Goal: Check status: Check status

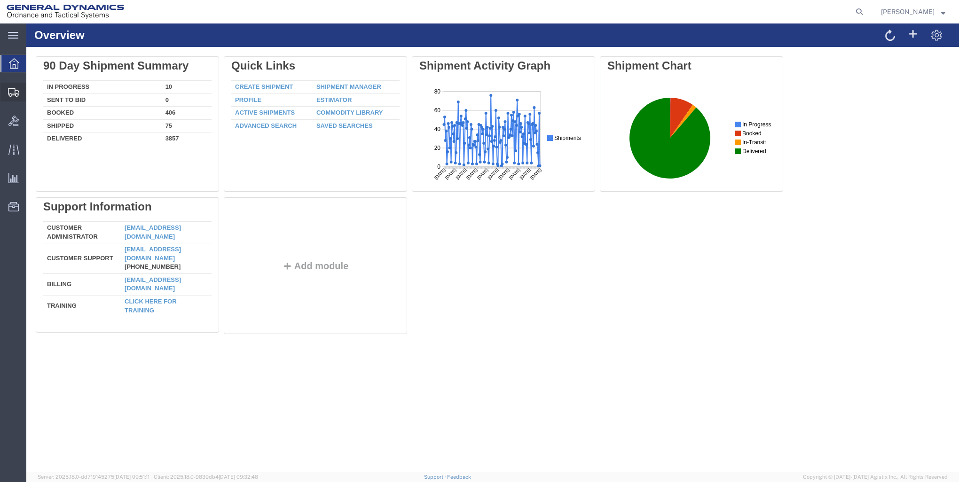
click at [0, 0] on span "Create Shipment" at bounding box center [0, 0] width 0 height 0
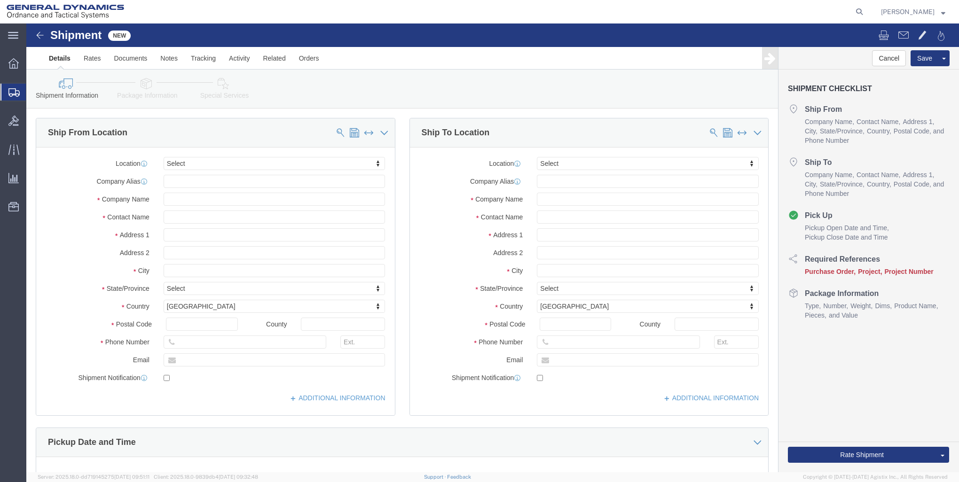
select select
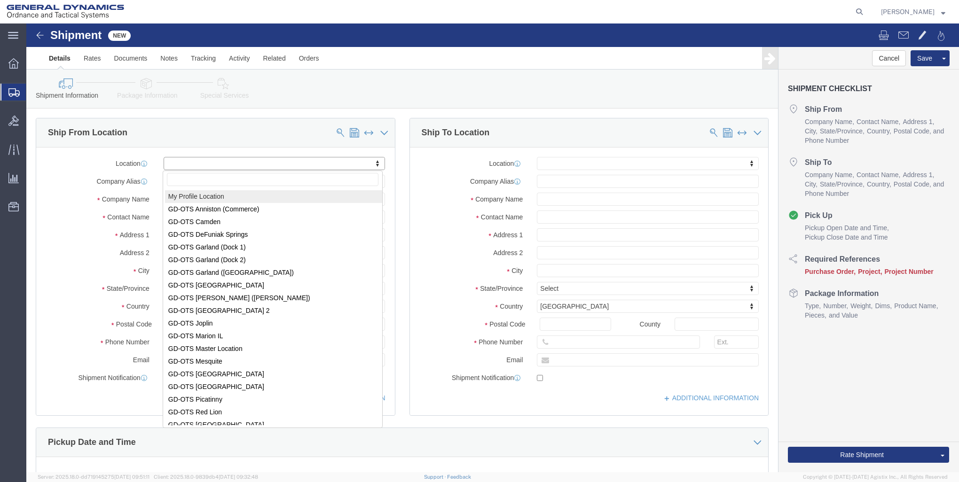
select select "MYPROFILE"
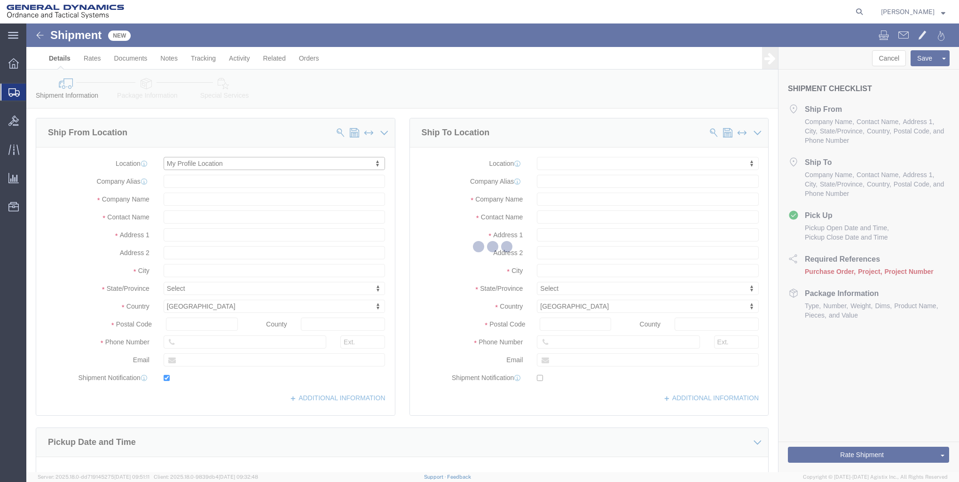
type input "[STREET_ADDRESS]"
type input "04072"
type input "[PHONE_NUMBER]"
type input "[EMAIL_ADDRESS][PERSON_NAME][DOMAIN_NAME]"
checkbox input "true"
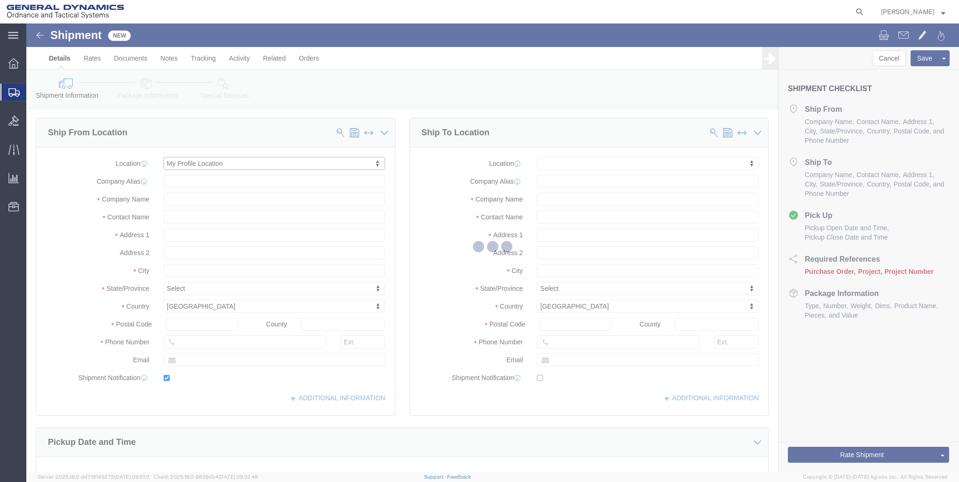
type input "General Dynamics - OTS"
type input "[PERSON_NAME]"
type input "SACO"
select select "ME"
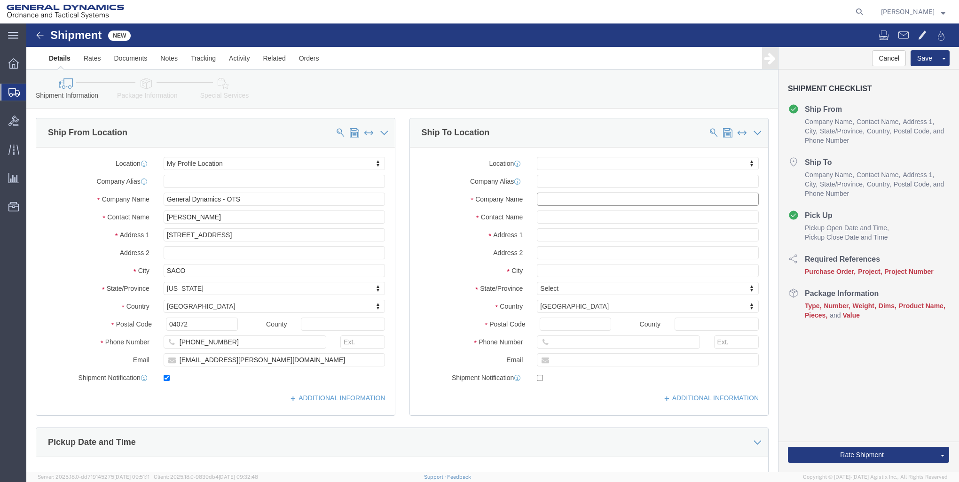
click input "text"
click at [33, 95] on span "Shipments" at bounding box center [30, 92] width 8 height 19
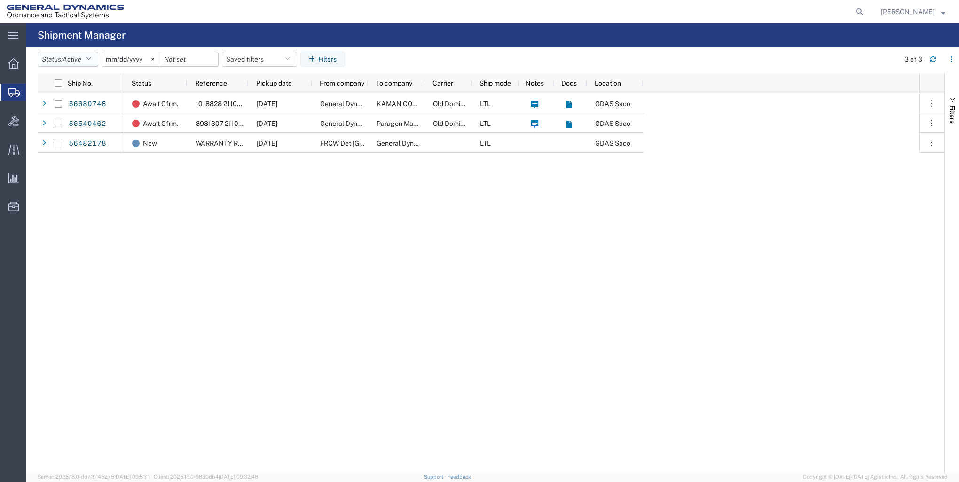
click at [85, 65] on button "Status: Active" at bounding box center [68, 59] width 61 height 15
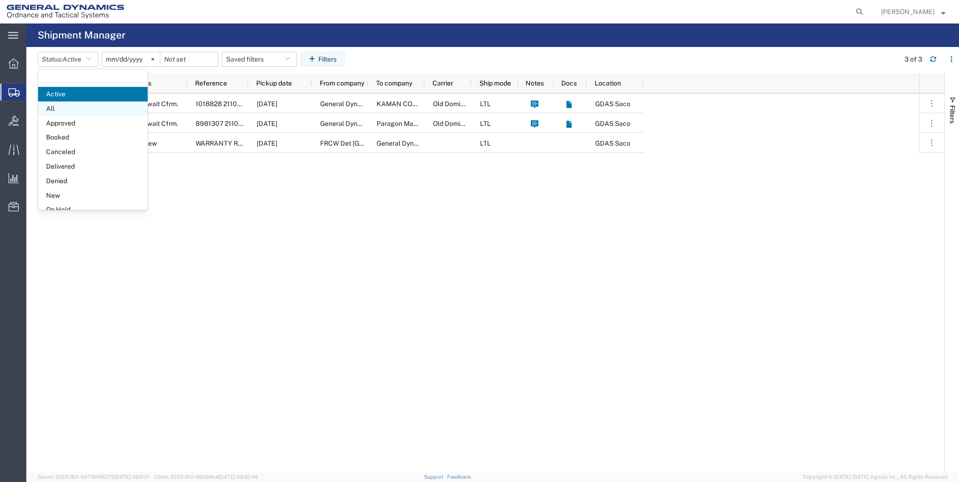
click at [83, 110] on span "All" at bounding box center [93, 109] width 110 height 15
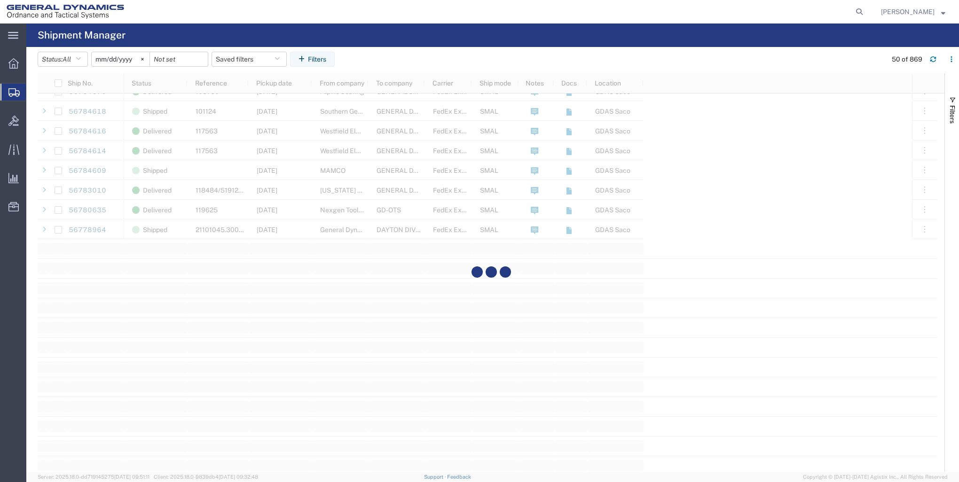
scroll to position [846, 0]
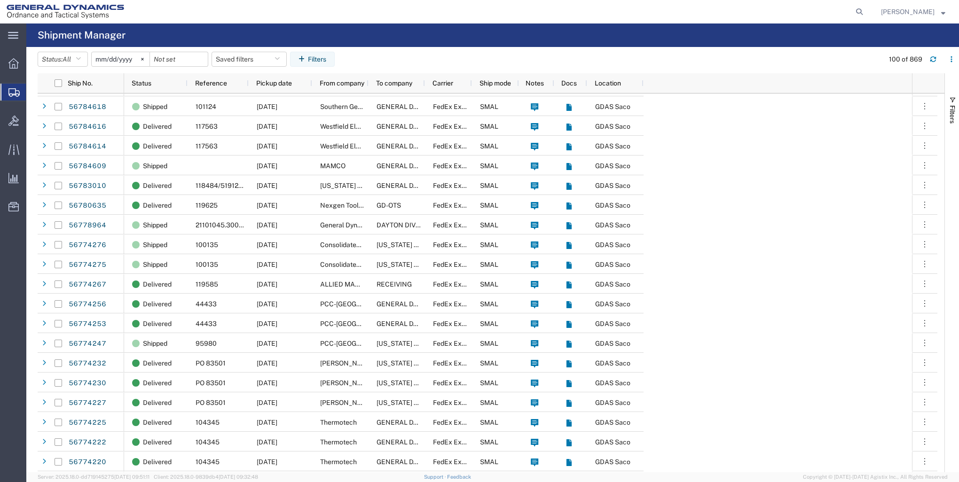
click at [108, 57] on input "[DATE]" at bounding box center [121, 59] width 58 height 14
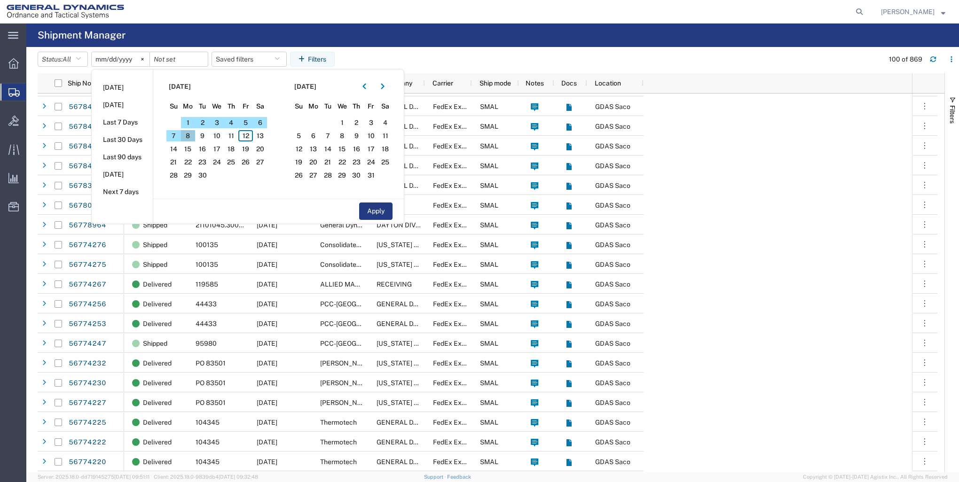
click at [186, 137] on span "8" at bounding box center [188, 135] width 15 height 11
click at [202, 140] on span "9" at bounding box center [202, 135] width 15 height 11
drag, startPoint x: 382, startPoint y: 217, endPoint x: 237, endPoint y: 218, distance: 144.8
click at [381, 217] on button "Apply" at bounding box center [375, 211] width 33 height 17
type input "[DATE]"
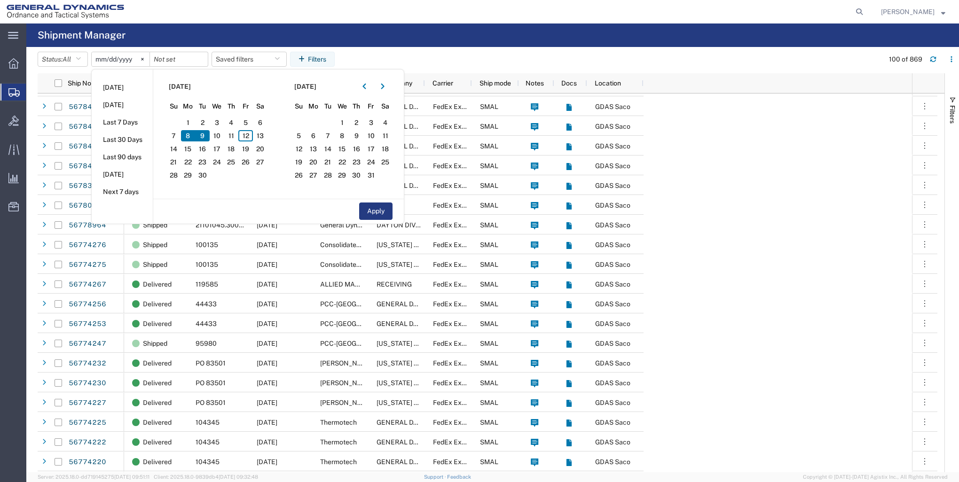
type input "[DATE]"
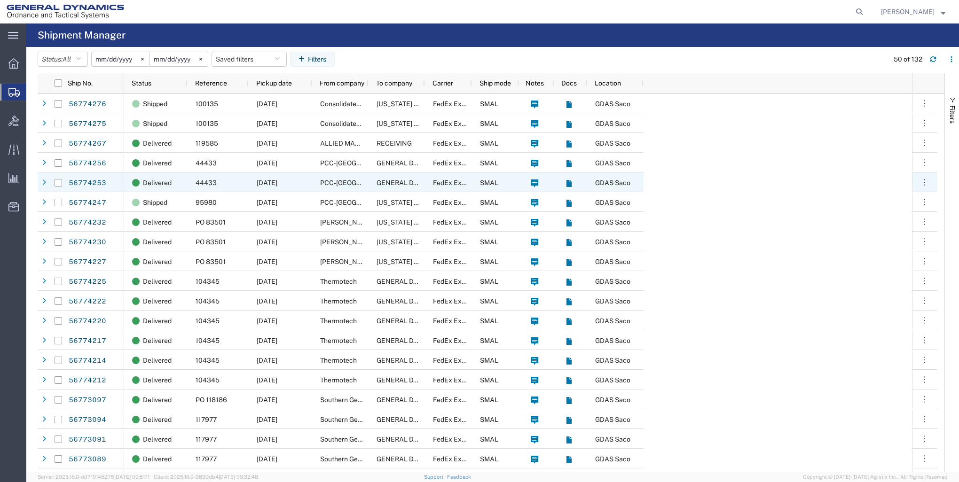
scroll to position [47, 0]
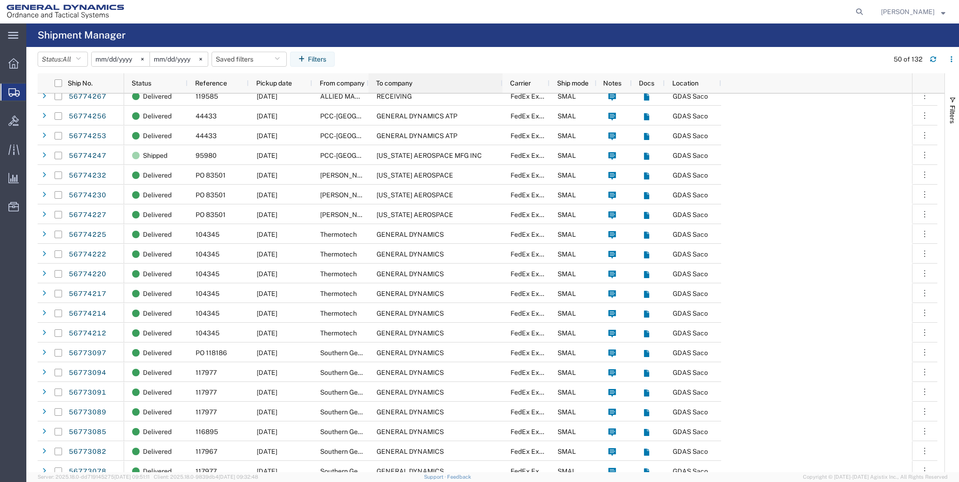
drag, startPoint x: 424, startPoint y: 86, endPoint x: 502, endPoint y: 87, distance: 78.1
click at [502, 87] on div at bounding box center [502, 83] width 4 height 20
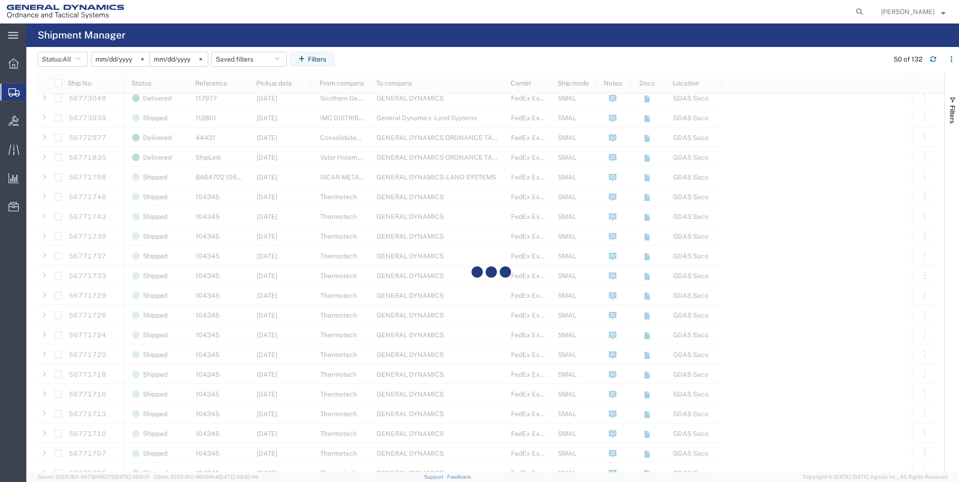
scroll to position [0, 0]
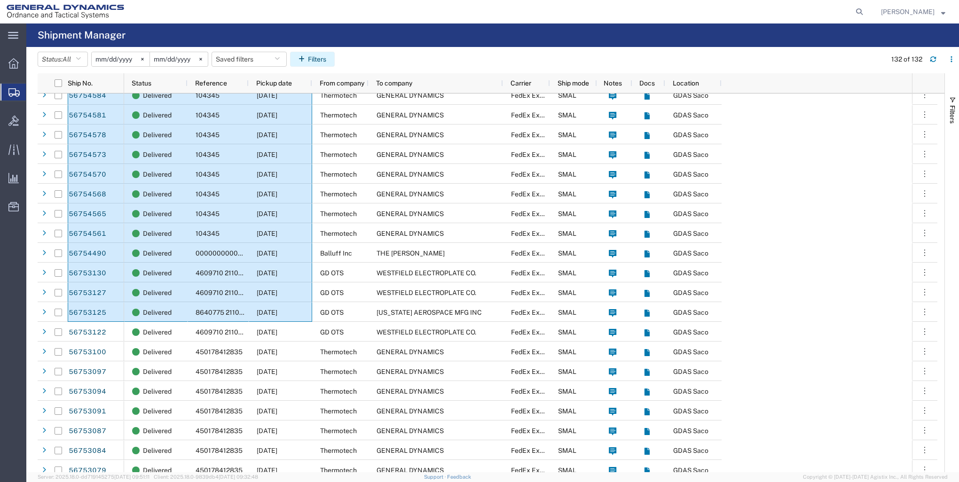
click at [325, 61] on button "Filters" at bounding box center [312, 59] width 45 height 15
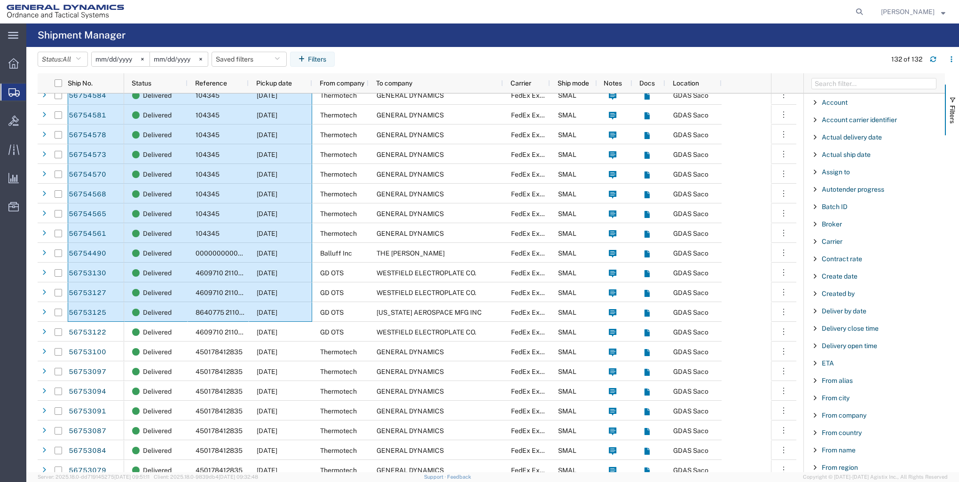
click at [385, 50] on header "Status: All Active All Approved Booked Canceled Delivered Denied New On Hold Pe…" at bounding box center [499, 60] width 922 height 26
click at [407, 80] on span "To company" at bounding box center [394, 83] width 36 height 8
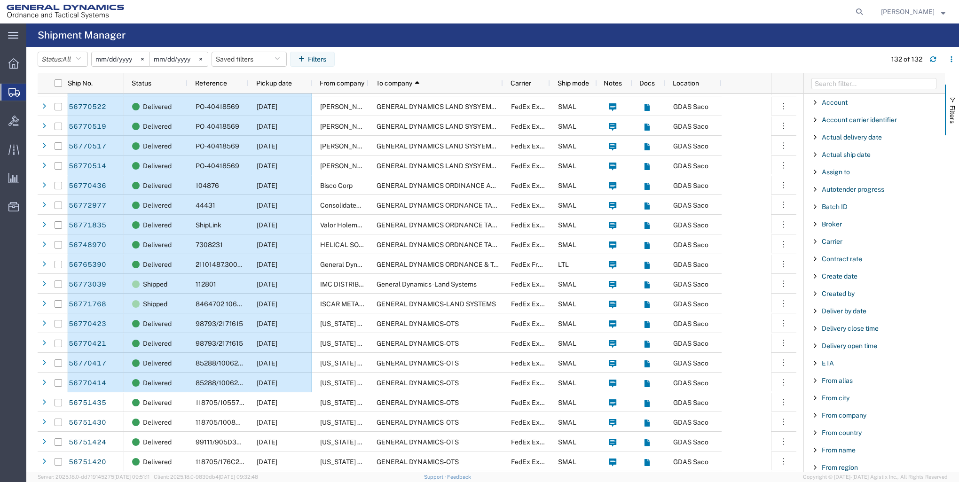
click at [434, 55] on agx-table-filter-chips "Status: All Active All Approved Booked Canceled Delivered Denied New On Hold Pe…" at bounding box center [460, 63] width 844 height 22
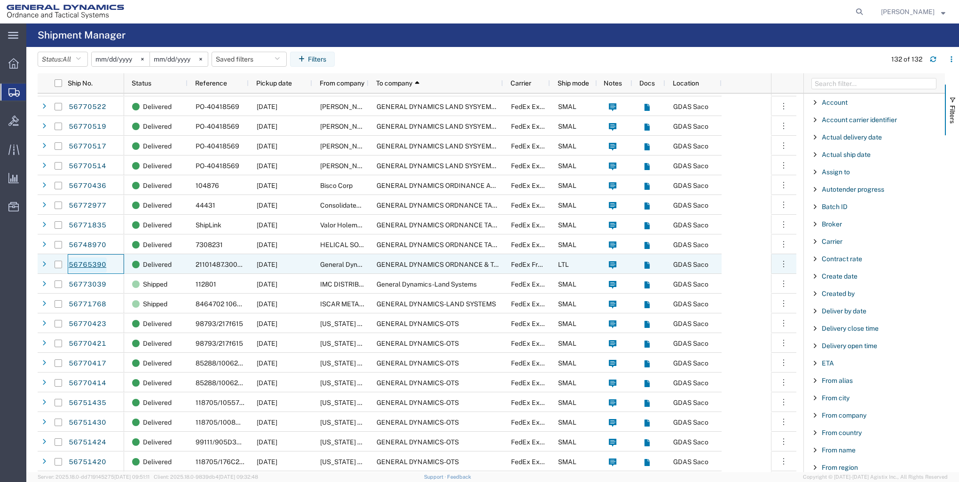
click at [94, 262] on link "56765390" at bounding box center [87, 265] width 39 height 15
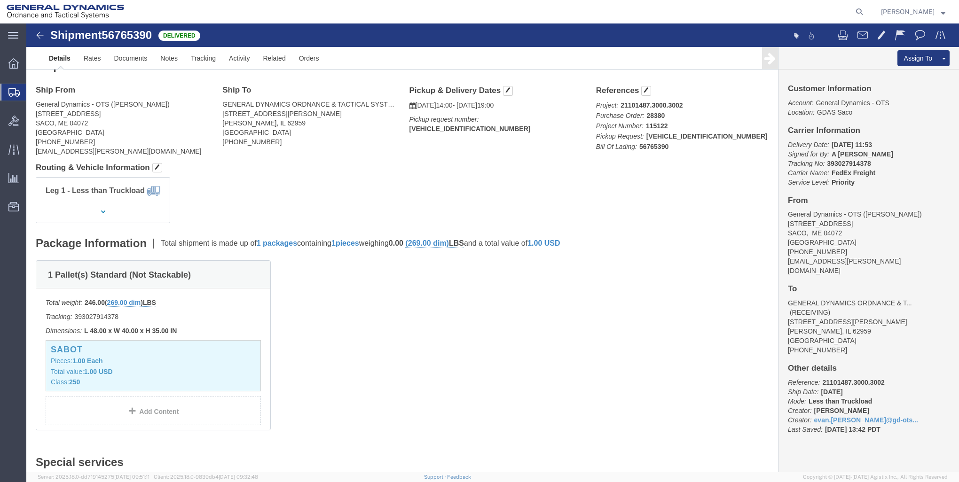
scroll to position [132, 0]
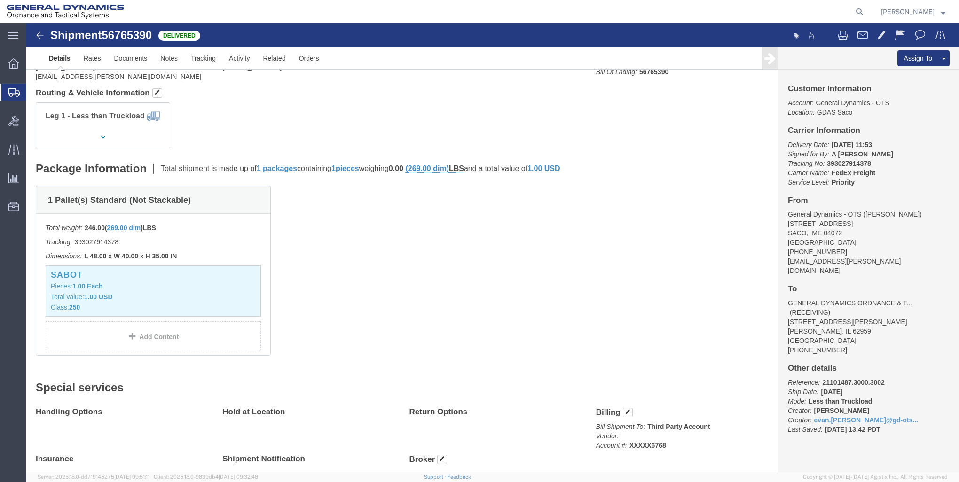
click img
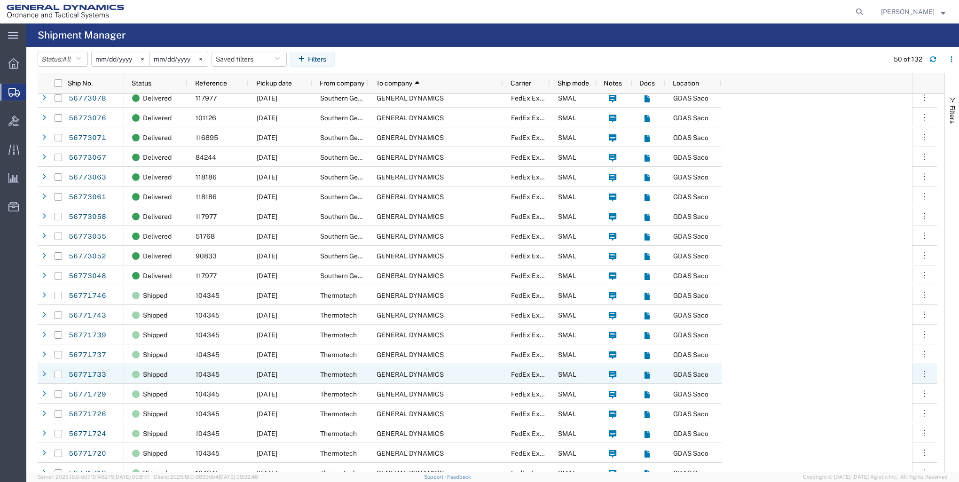
scroll to position [564, 0]
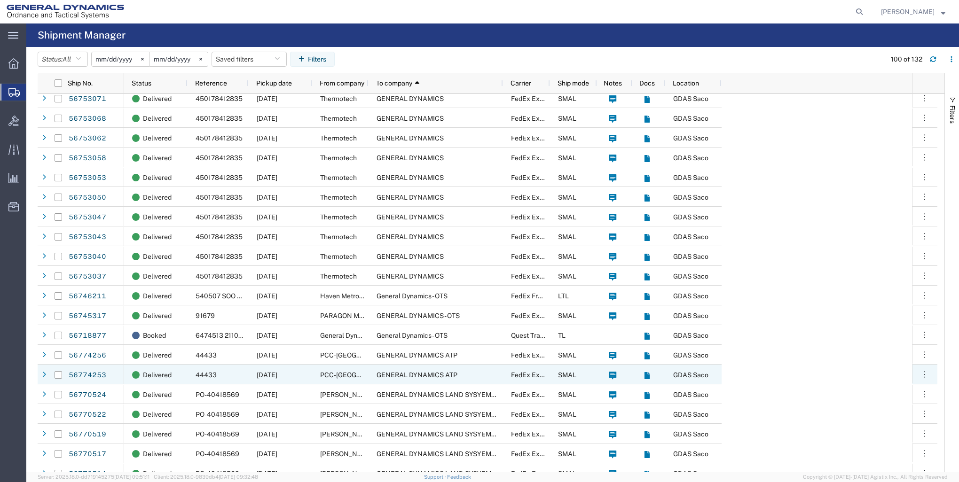
scroll to position [1317, 0]
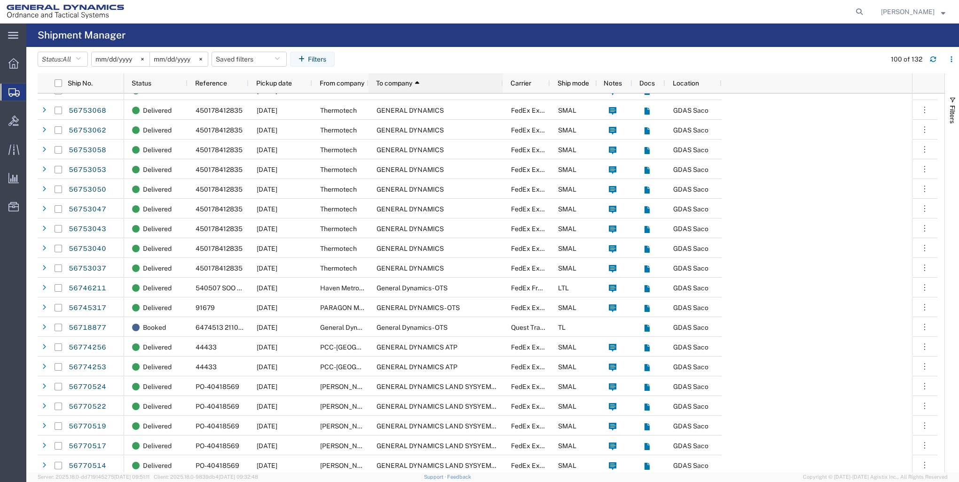
click at [392, 79] on span "To company" at bounding box center [394, 83] width 36 height 8
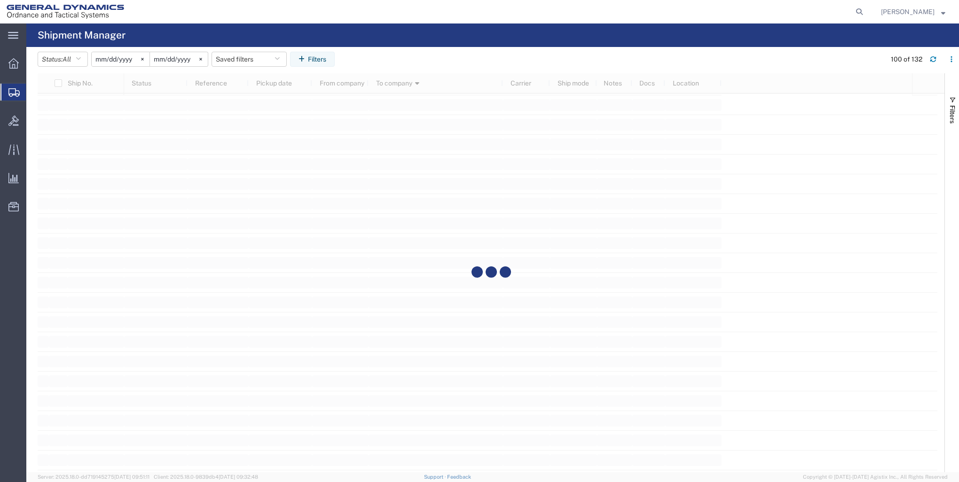
scroll to position [1975, 0]
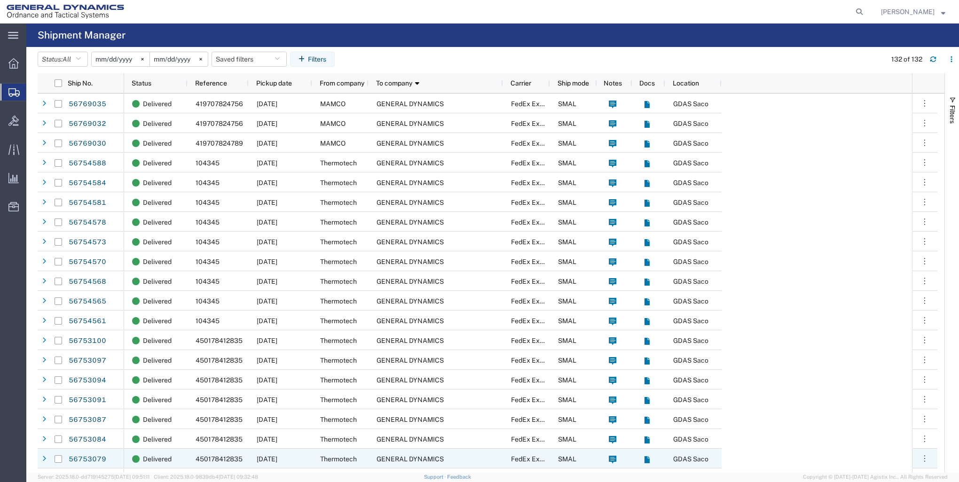
scroll to position [2163, 0]
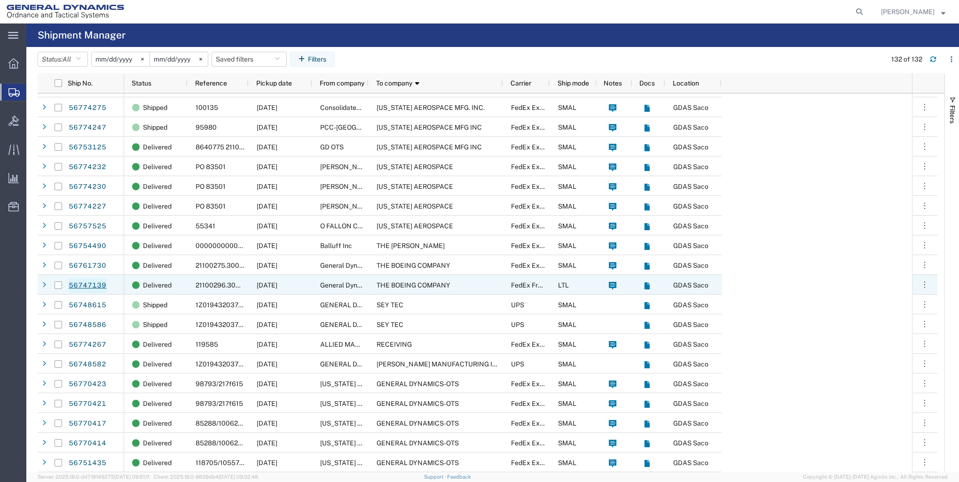
click at [90, 285] on link "56747139" at bounding box center [87, 285] width 39 height 15
